Goal: Find specific page/section: Find specific page/section

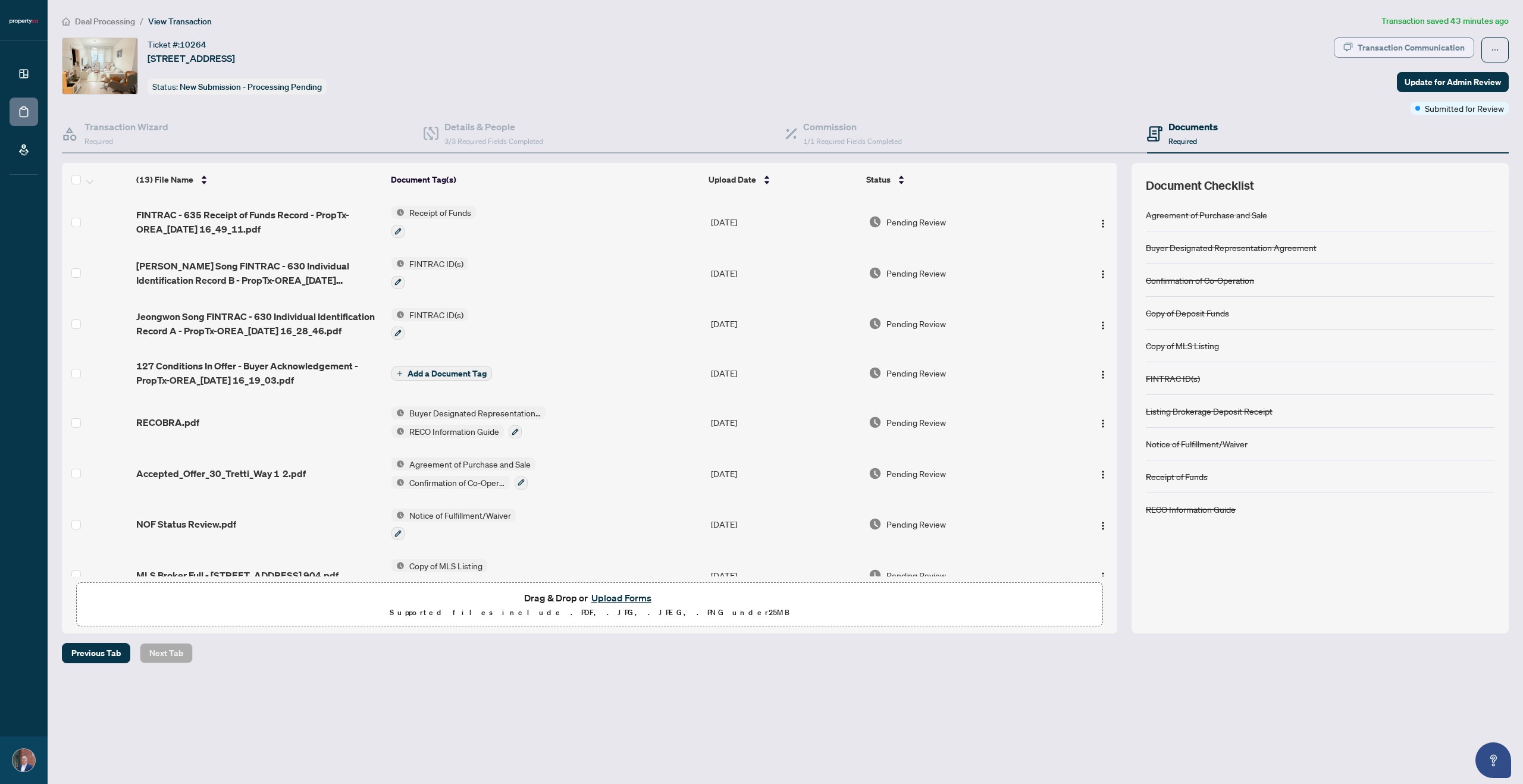
click at [1401, 44] on div "Transaction Communication" at bounding box center [1412, 48] width 107 height 19
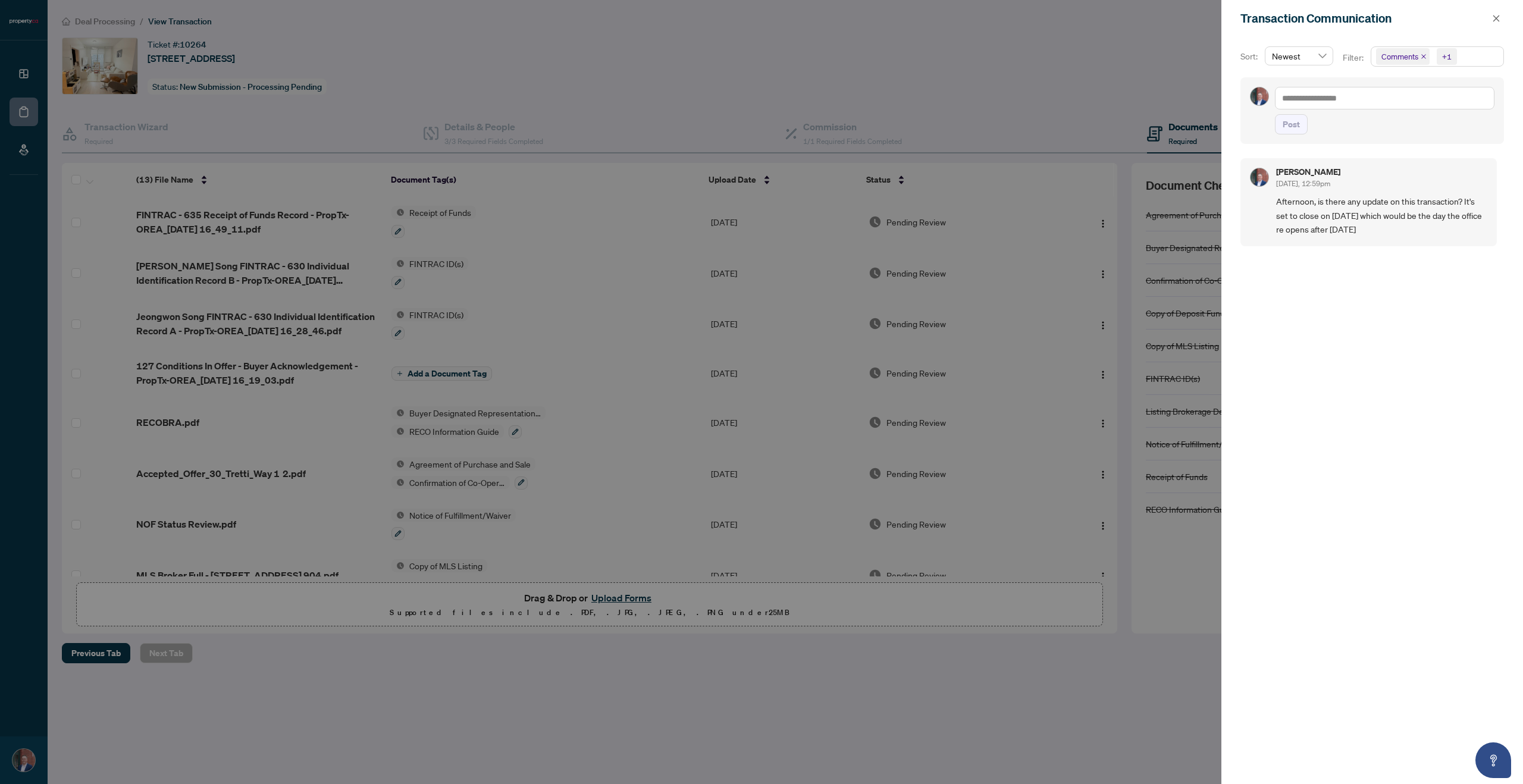
click at [682, 99] on div at bounding box center [761, 392] width 1523 height 784
click at [19, 102] on div at bounding box center [761, 392] width 1523 height 784
click at [30, 111] on div at bounding box center [761, 392] width 1523 height 784
click at [1501, 18] on button "button" at bounding box center [1497, 19] width 16 height 14
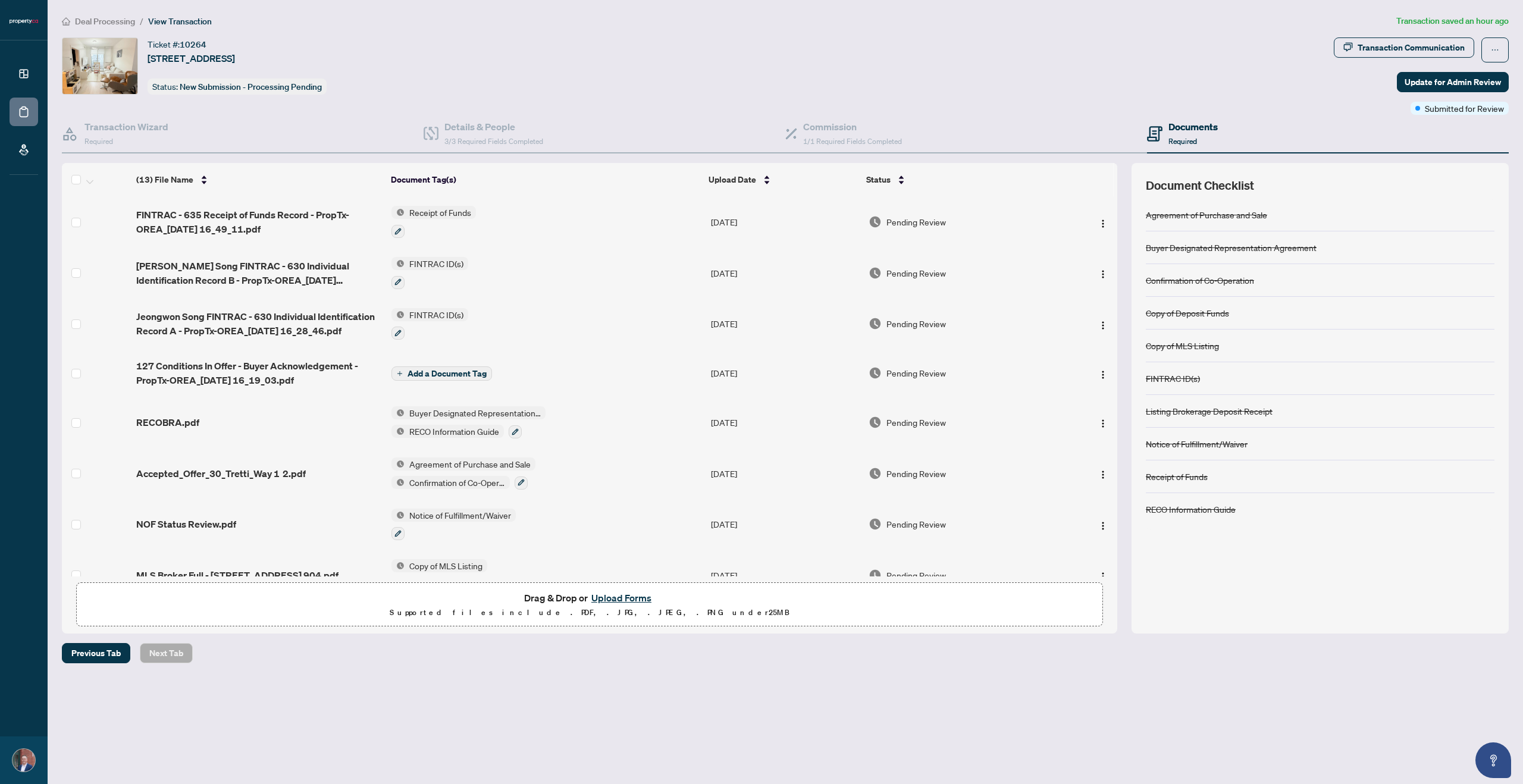
click at [948, 76] on div "Ticket #: 10264 904-30 Tretti Way, Toronto, Ontario M3H 0E3, Canada Status: New…" at bounding box center [696, 66] width 1267 height 57
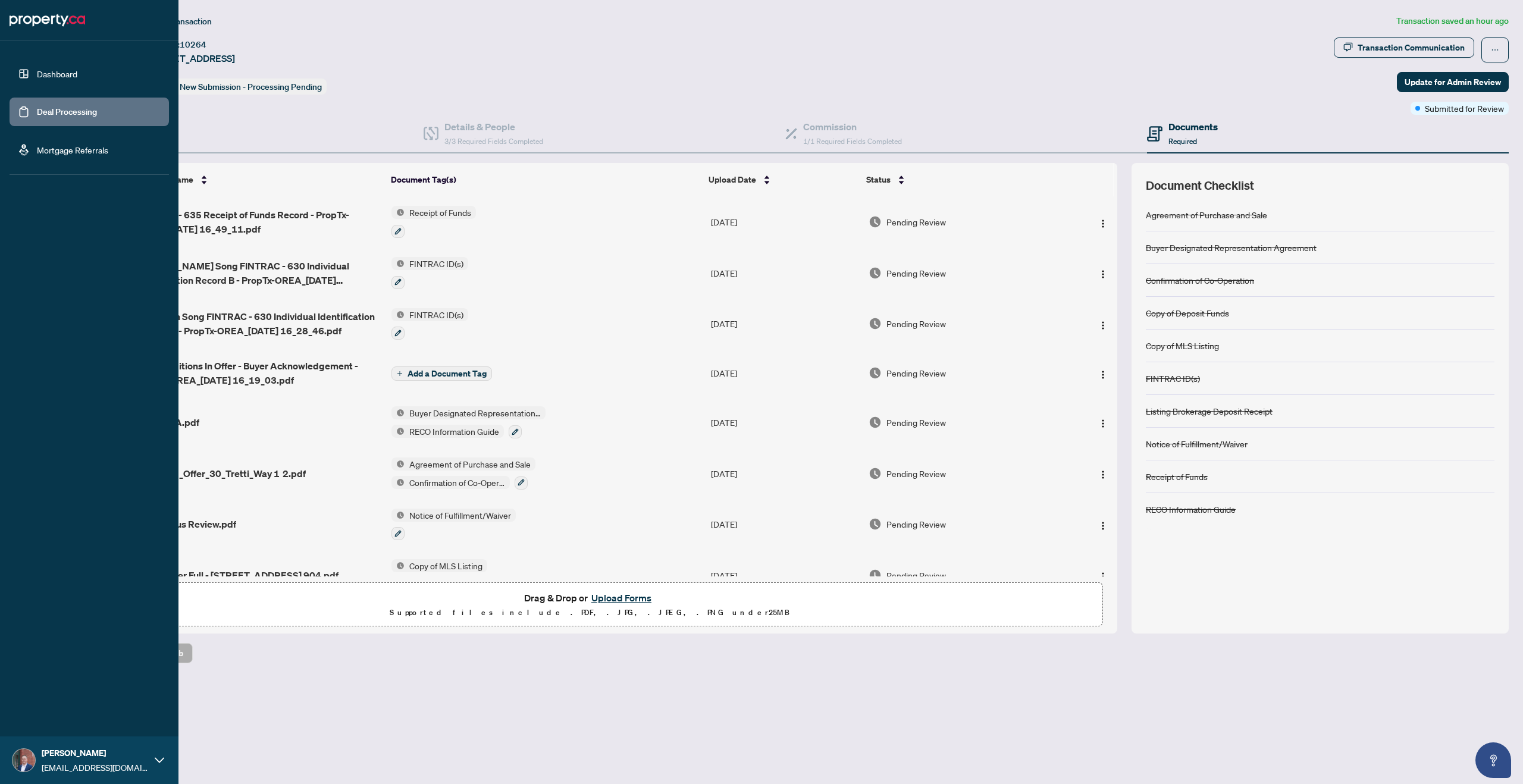
click at [37, 112] on link "Deal Processing" at bounding box center [67, 112] width 60 height 11
